Goal: Check status: Check status

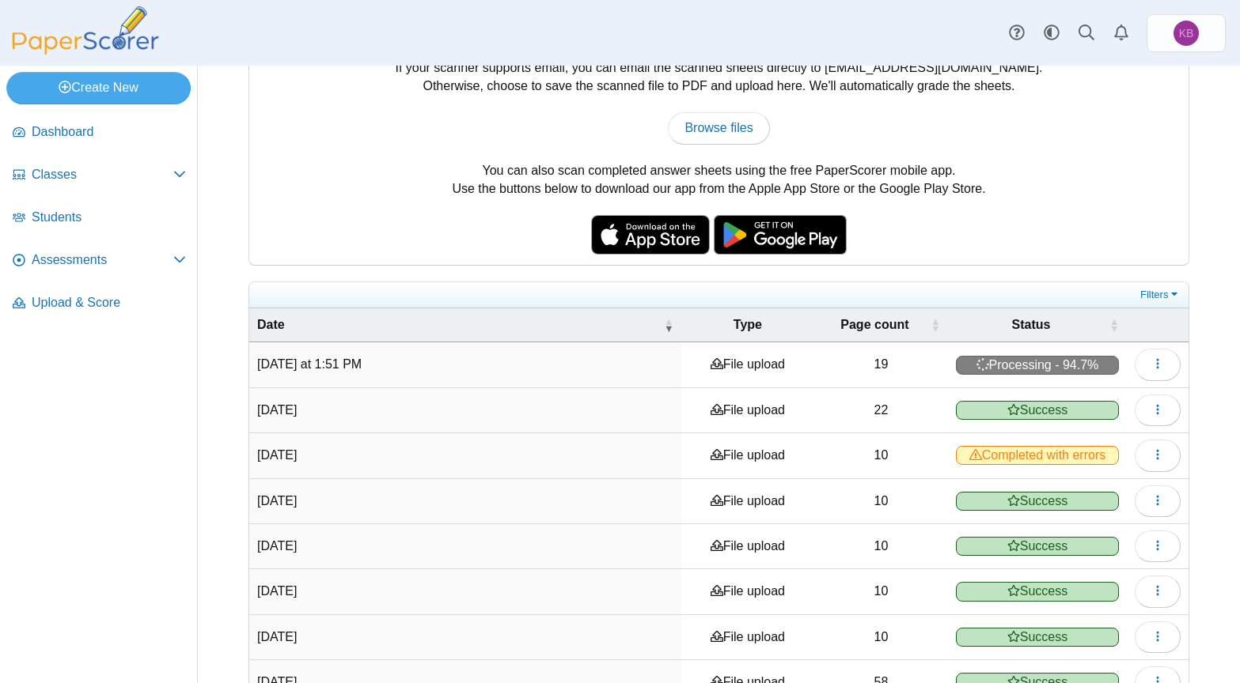
scroll to position [168, 0]
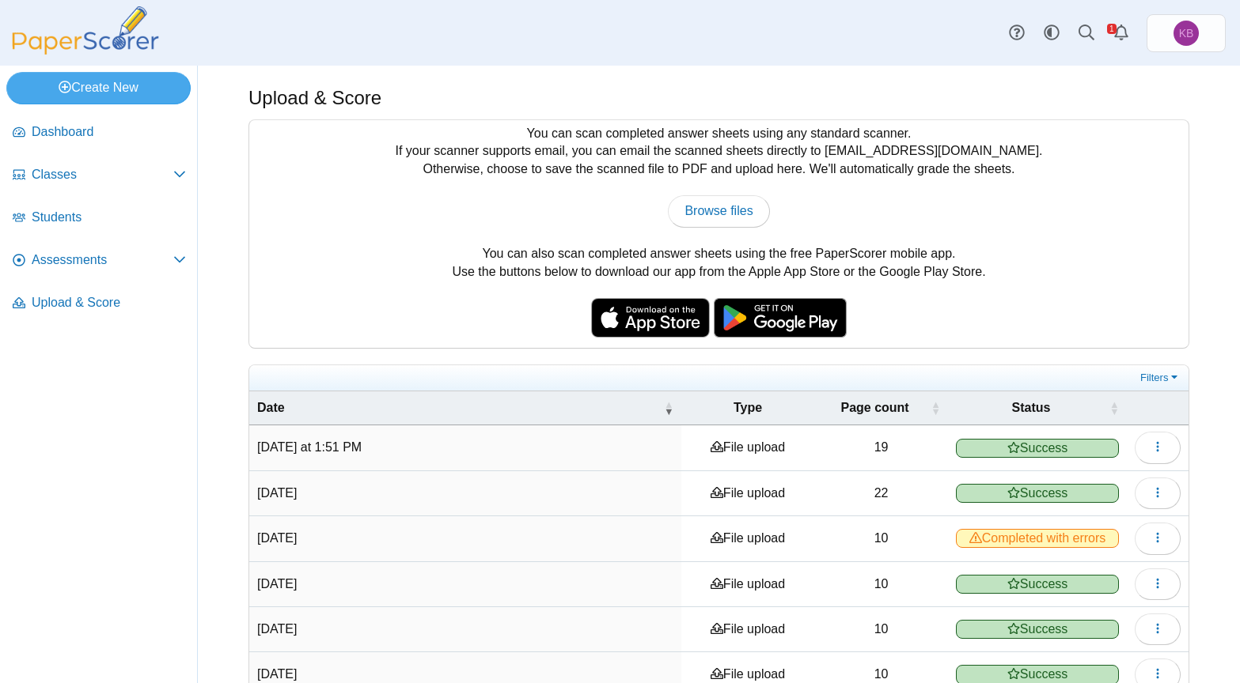
scroll to position [168, 0]
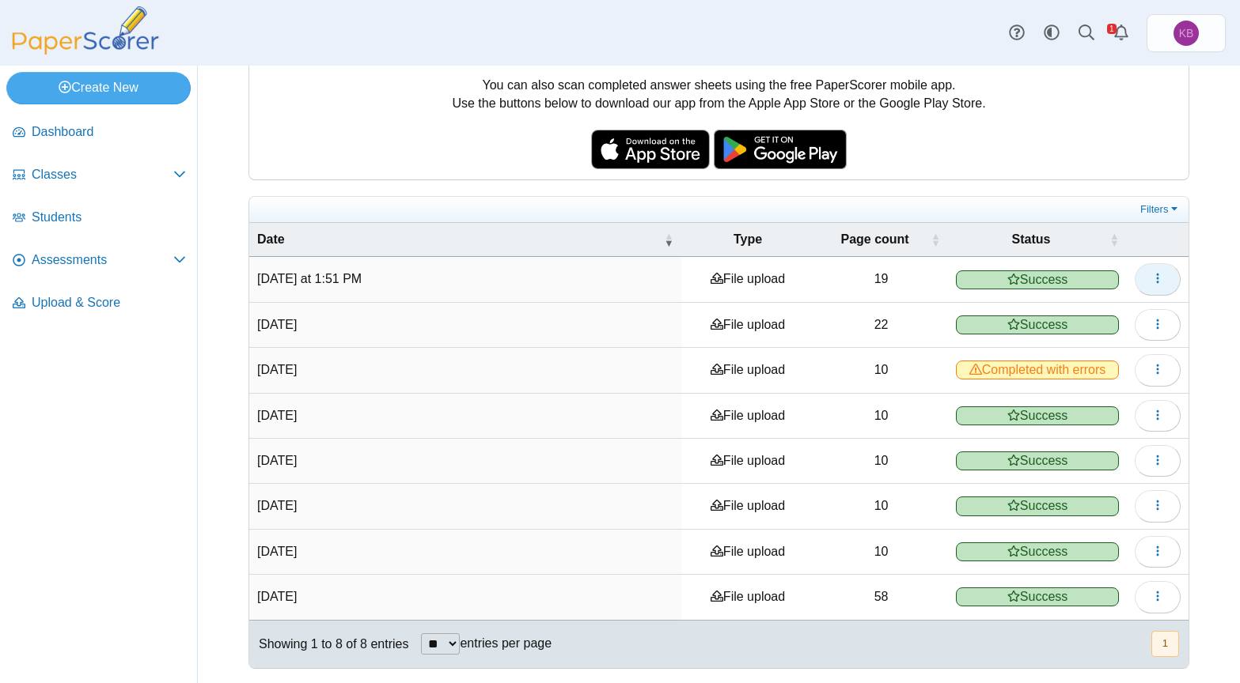
click at [1151, 279] on icon "button" at bounding box center [1157, 278] width 13 height 13
click at [100, 259] on span "Assessments" at bounding box center [103, 260] width 142 height 17
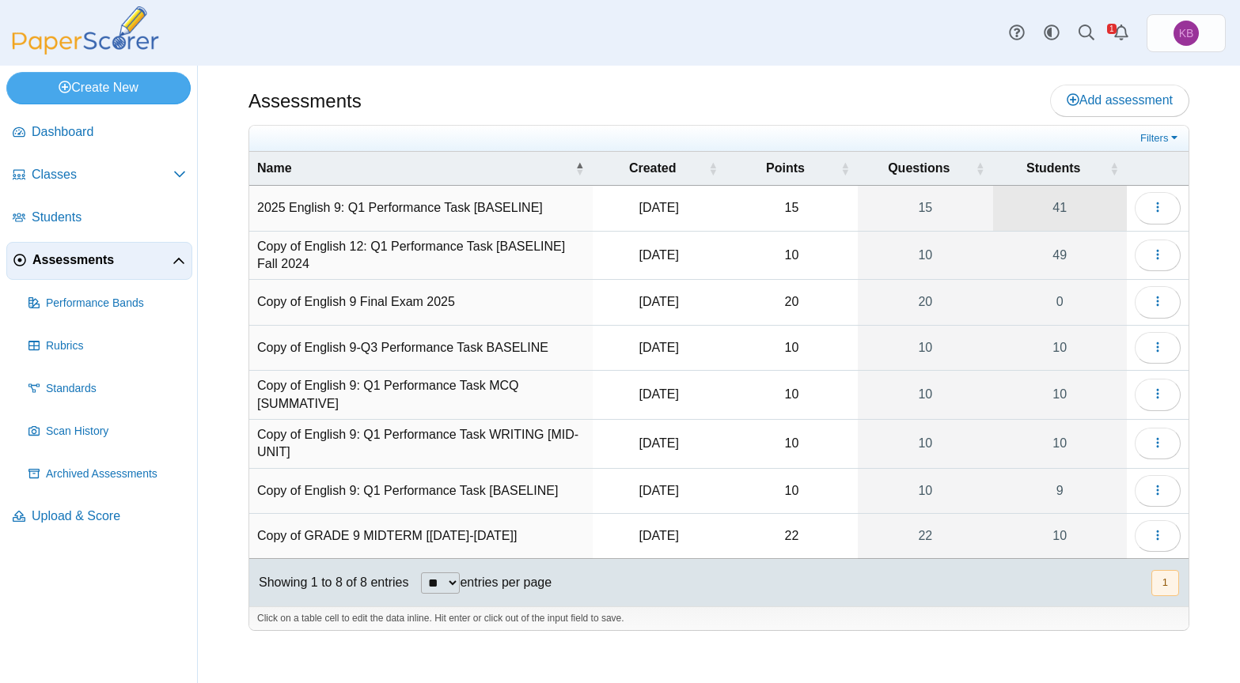
click at [1053, 206] on link "41" at bounding box center [1060, 208] width 134 height 44
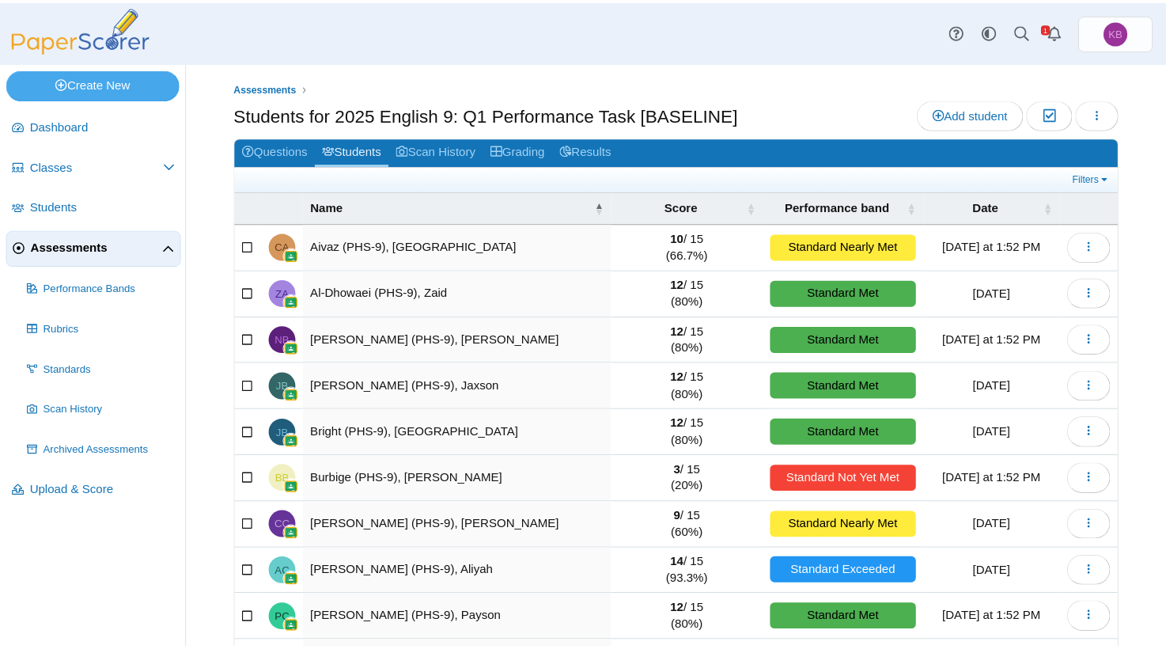
scroll to position [109, 0]
